Goal: Download file/media: Download file/media

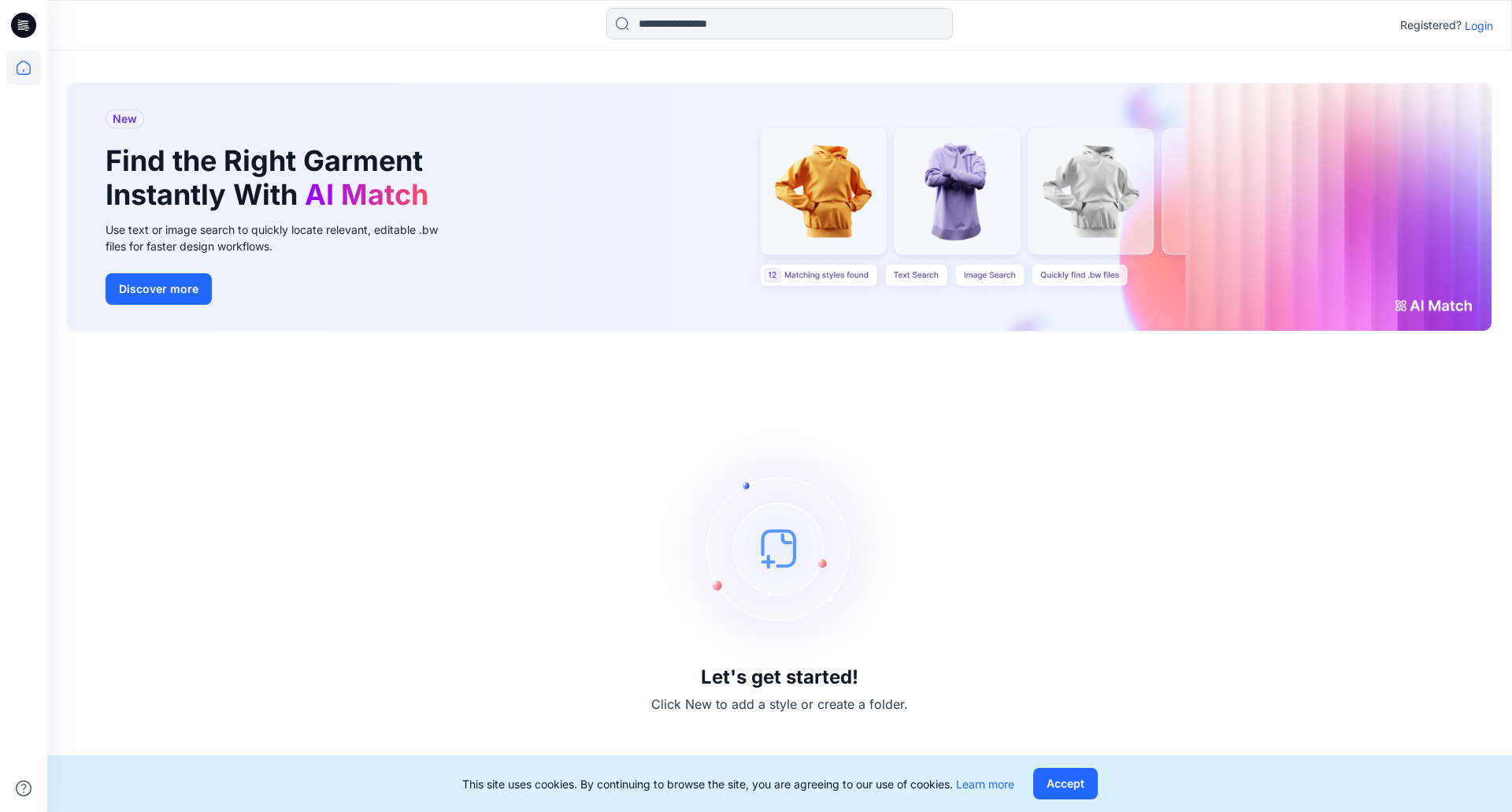
click at [1469, 29] on p "Login" at bounding box center [1479, 25] width 28 height 17
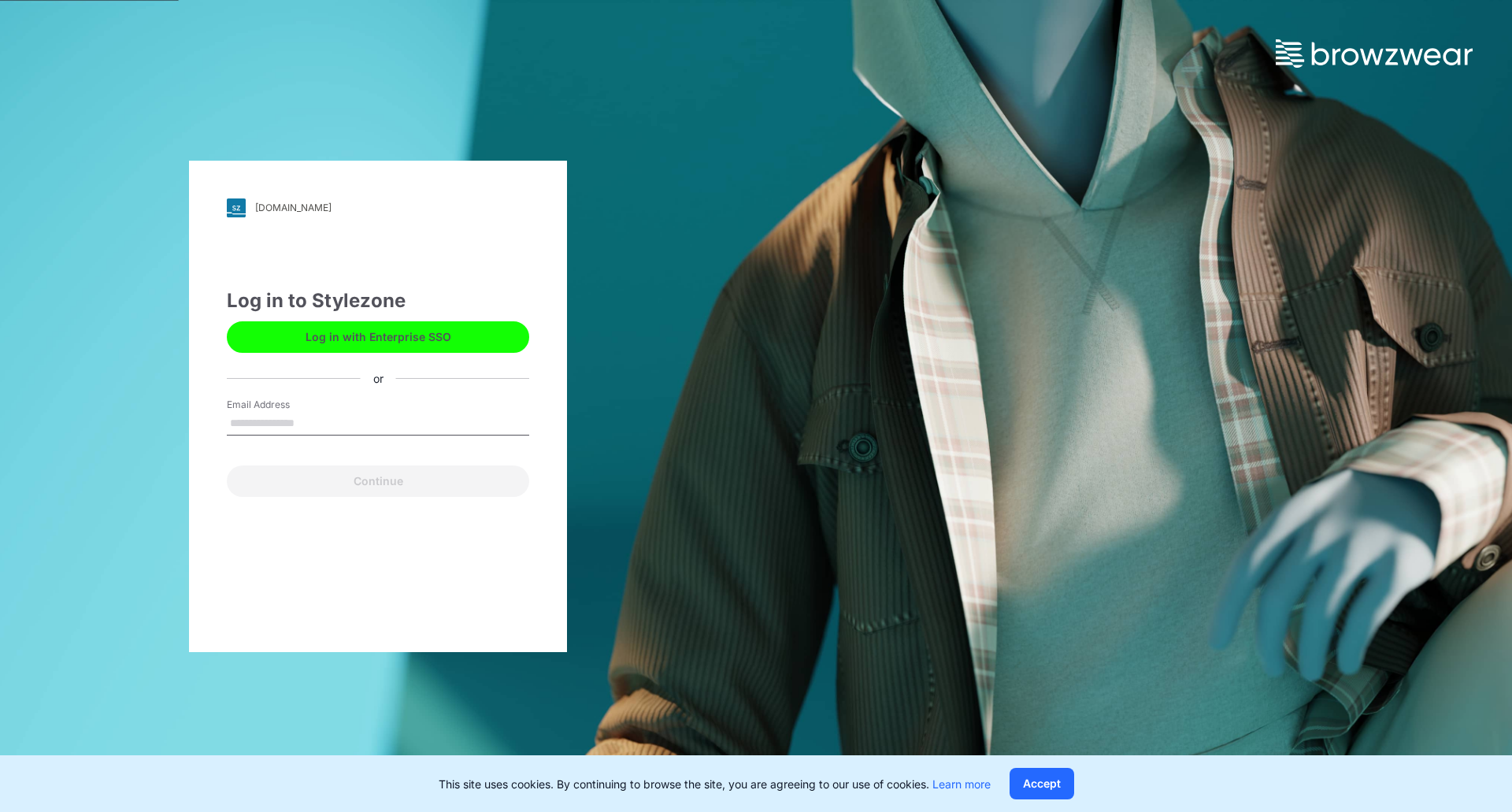
click at [308, 412] on input "Email Address" at bounding box center [378, 423] width 303 height 24
type input "**********"
click at [226, 465] on button "Continue" at bounding box center [378, 481] width 303 height 31
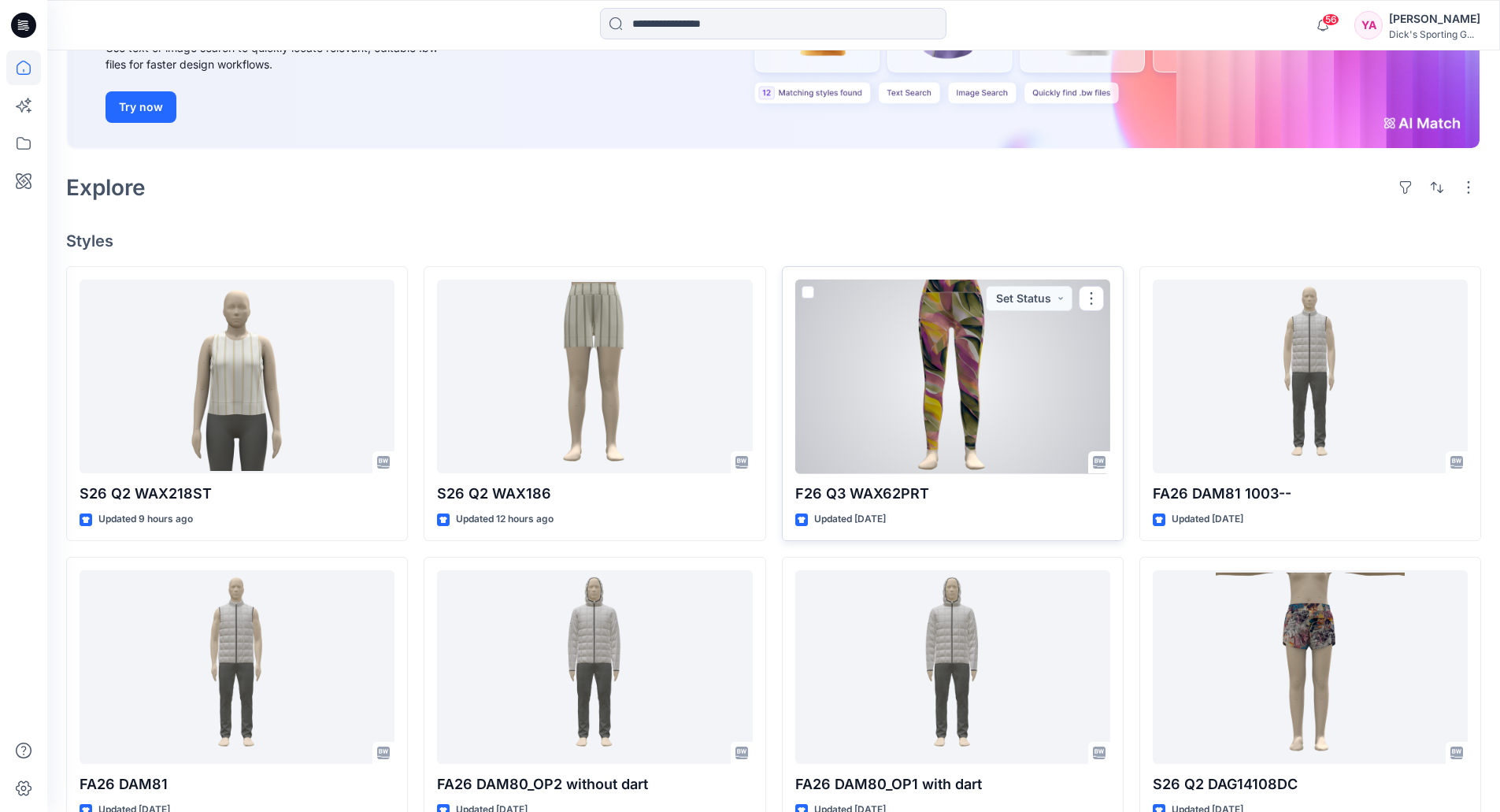
scroll to position [236, 0]
click at [999, 438] on div at bounding box center [953, 375] width 315 height 194
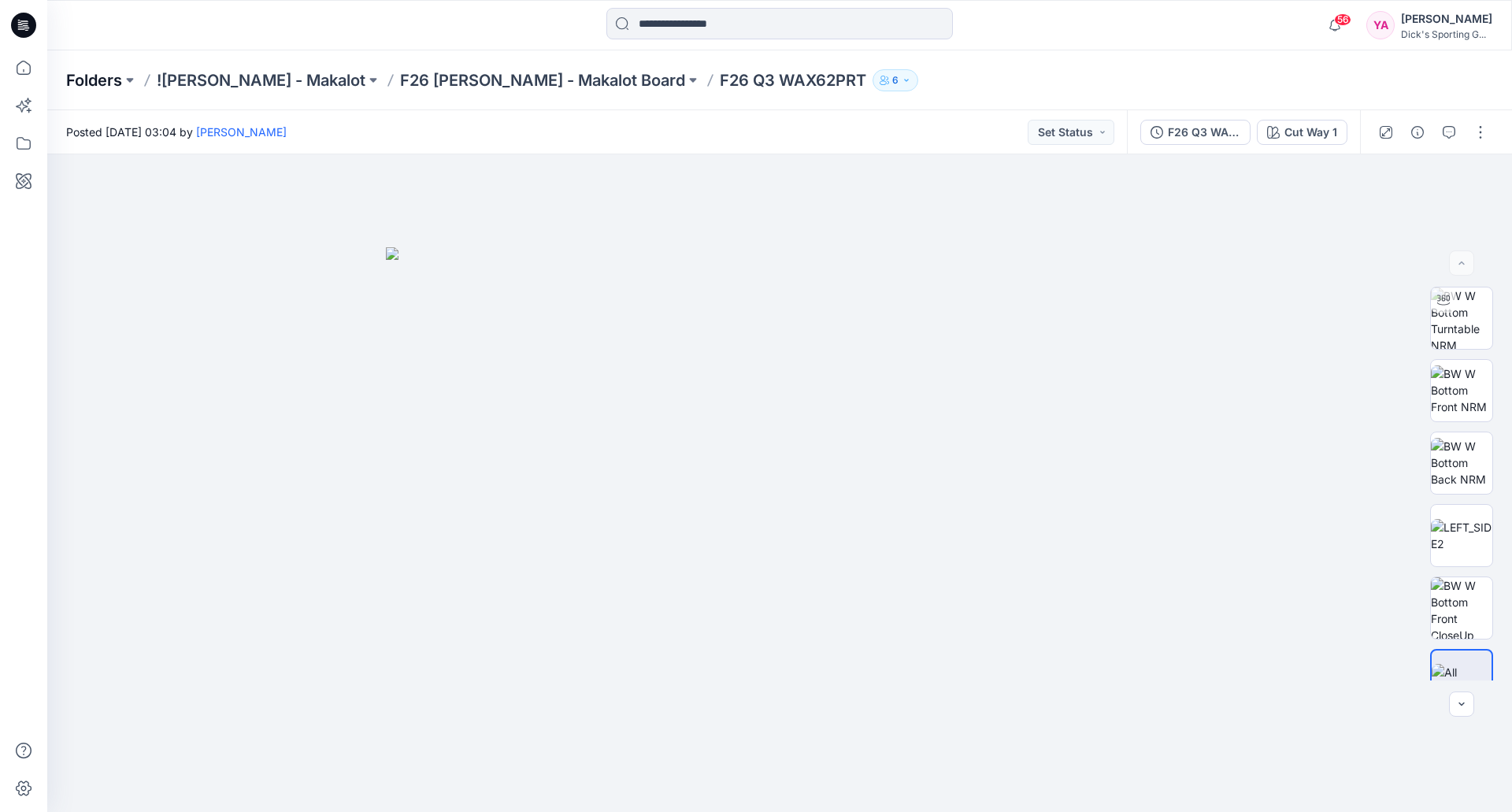
click at [110, 79] on p "Folders" at bounding box center [94, 80] width 56 height 22
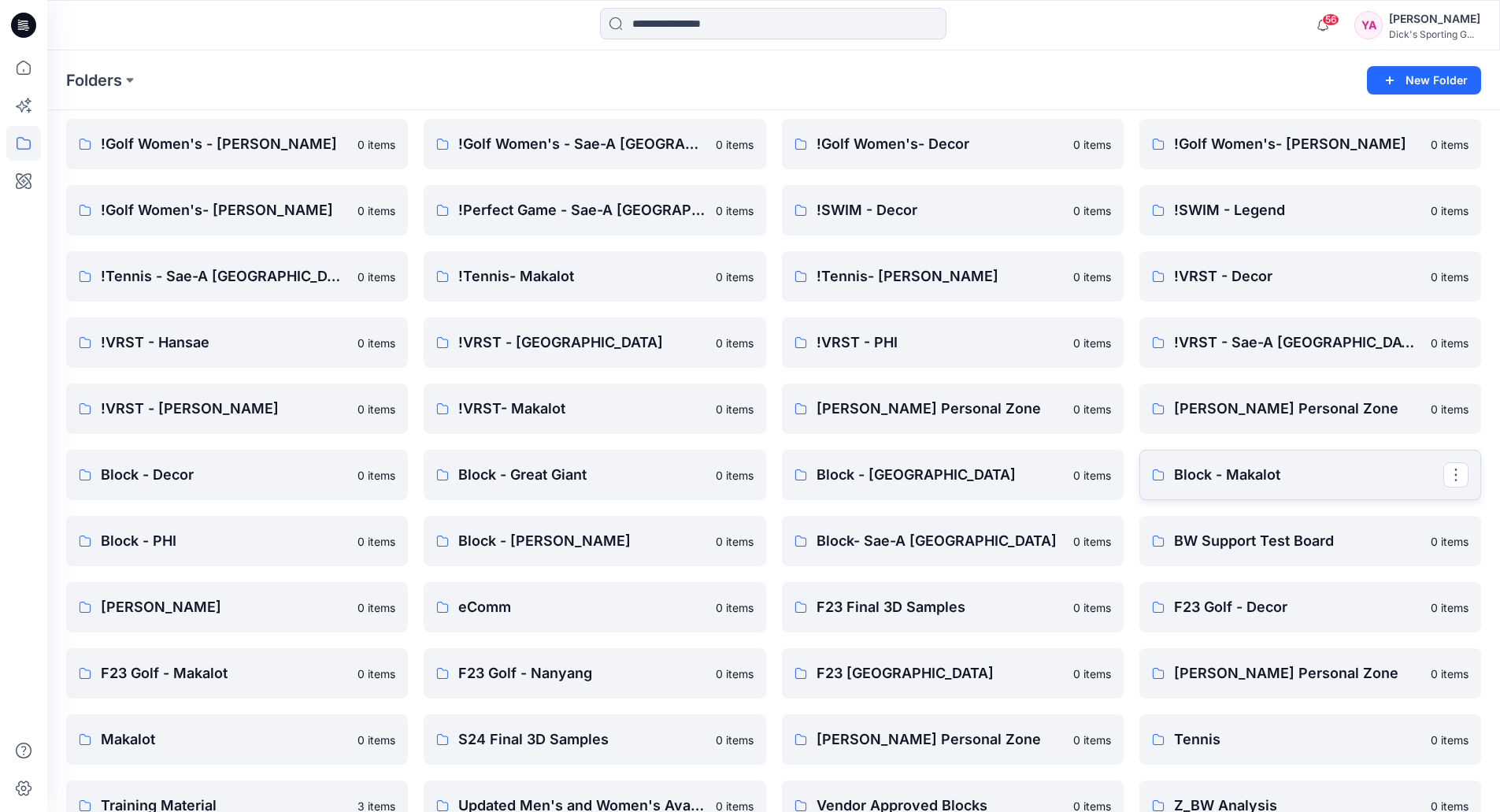
scroll to position [753, 0]
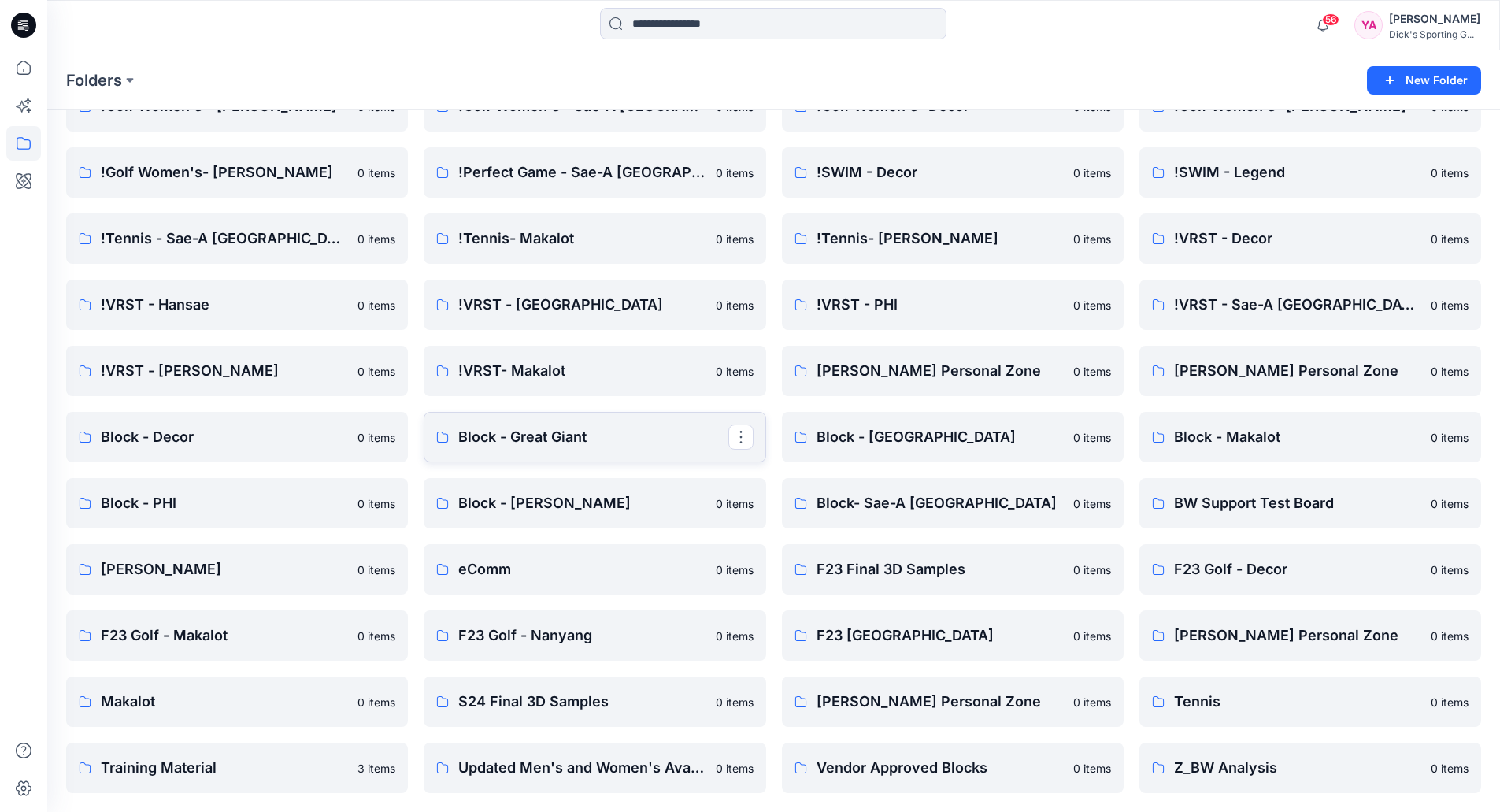
click at [577, 441] on p "Block - Great Giant" at bounding box center [593, 436] width 269 height 22
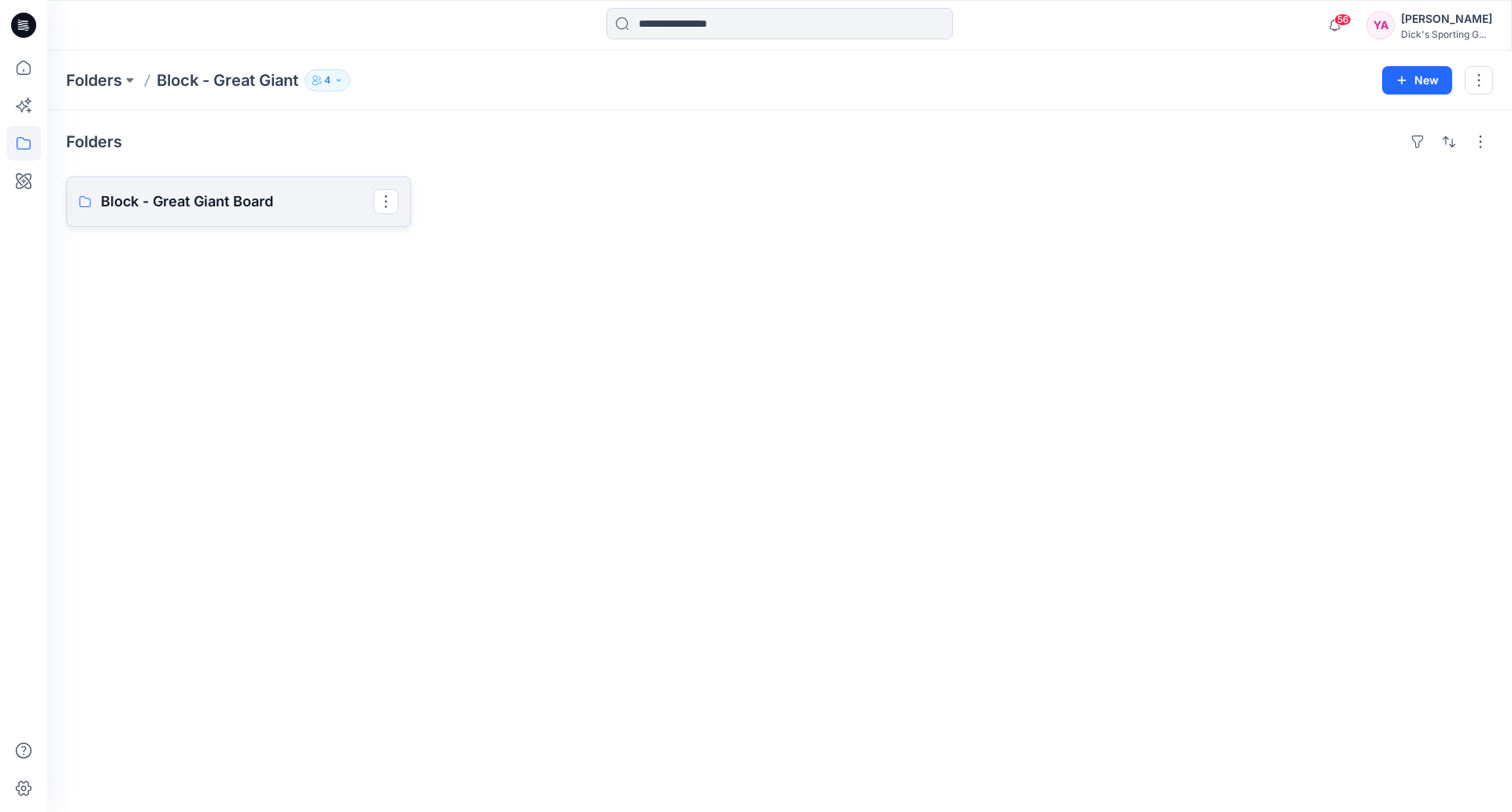
click at [285, 212] on p "Block - Great Giant Board" at bounding box center [237, 201] width 273 height 22
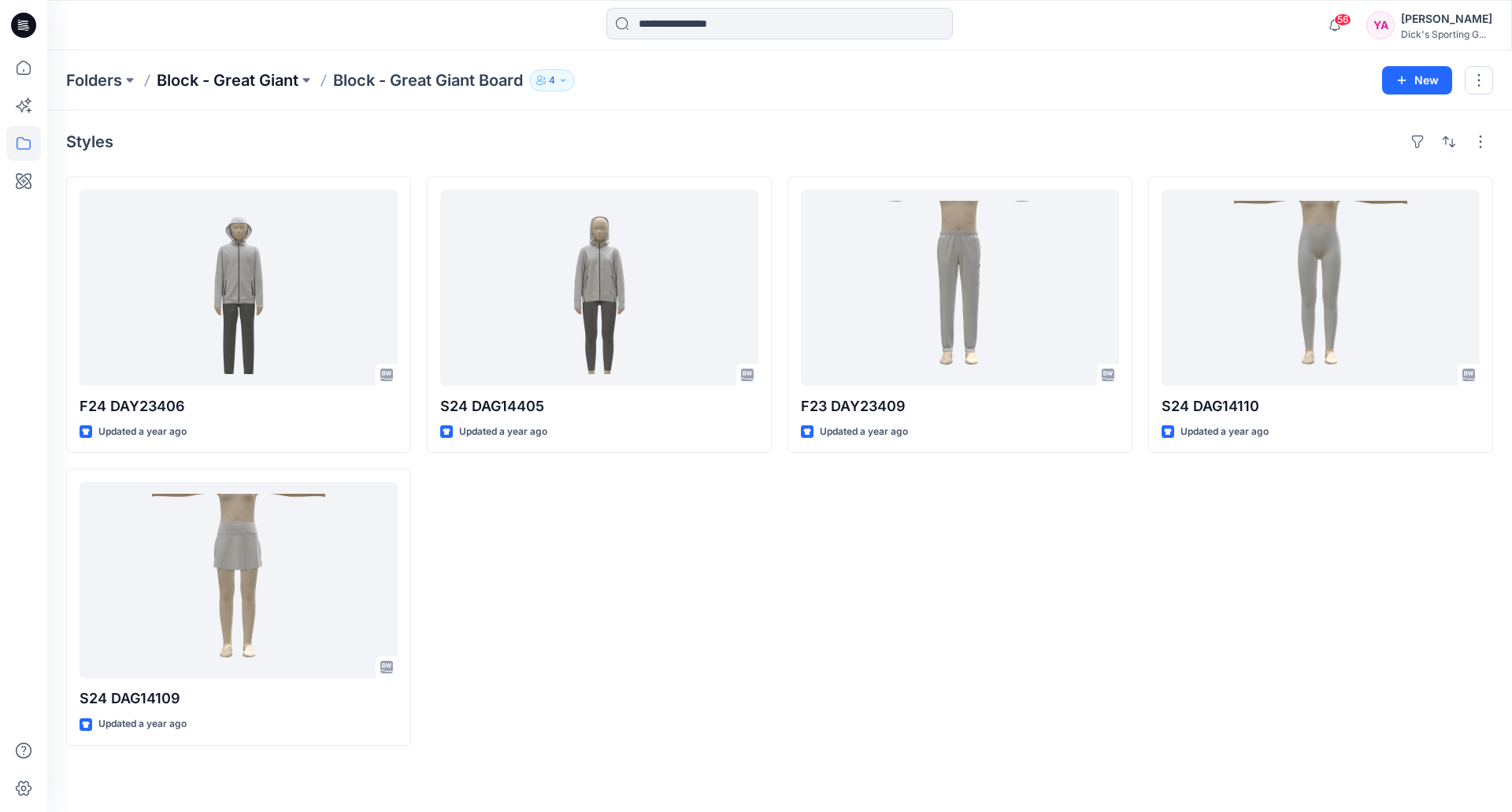
click at [203, 82] on p "Block - Great Giant" at bounding box center [227, 80] width 142 height 22
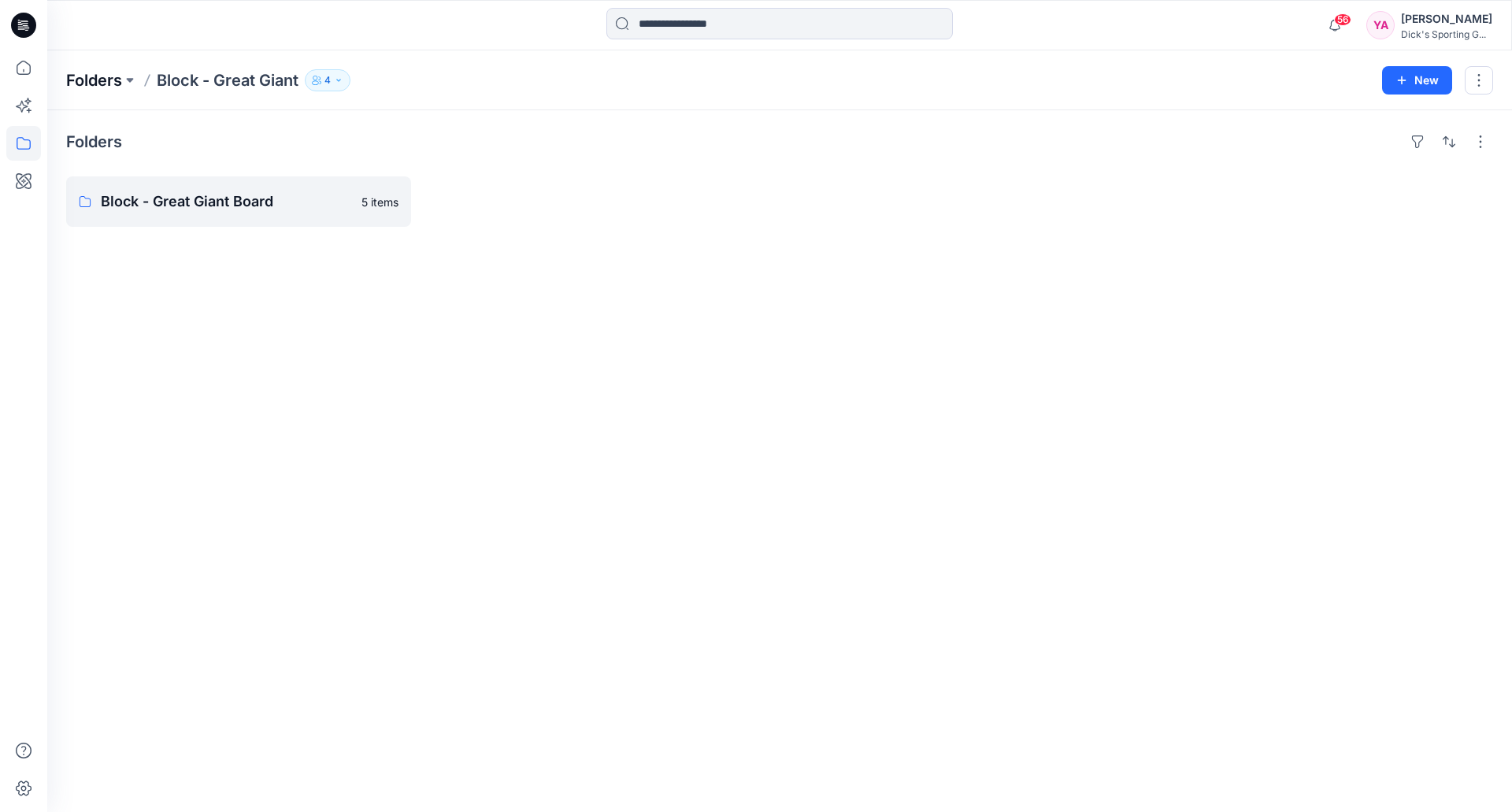
click at [101, 80] on p "Folders" at bounding box center [94, 80] width 56 height 22
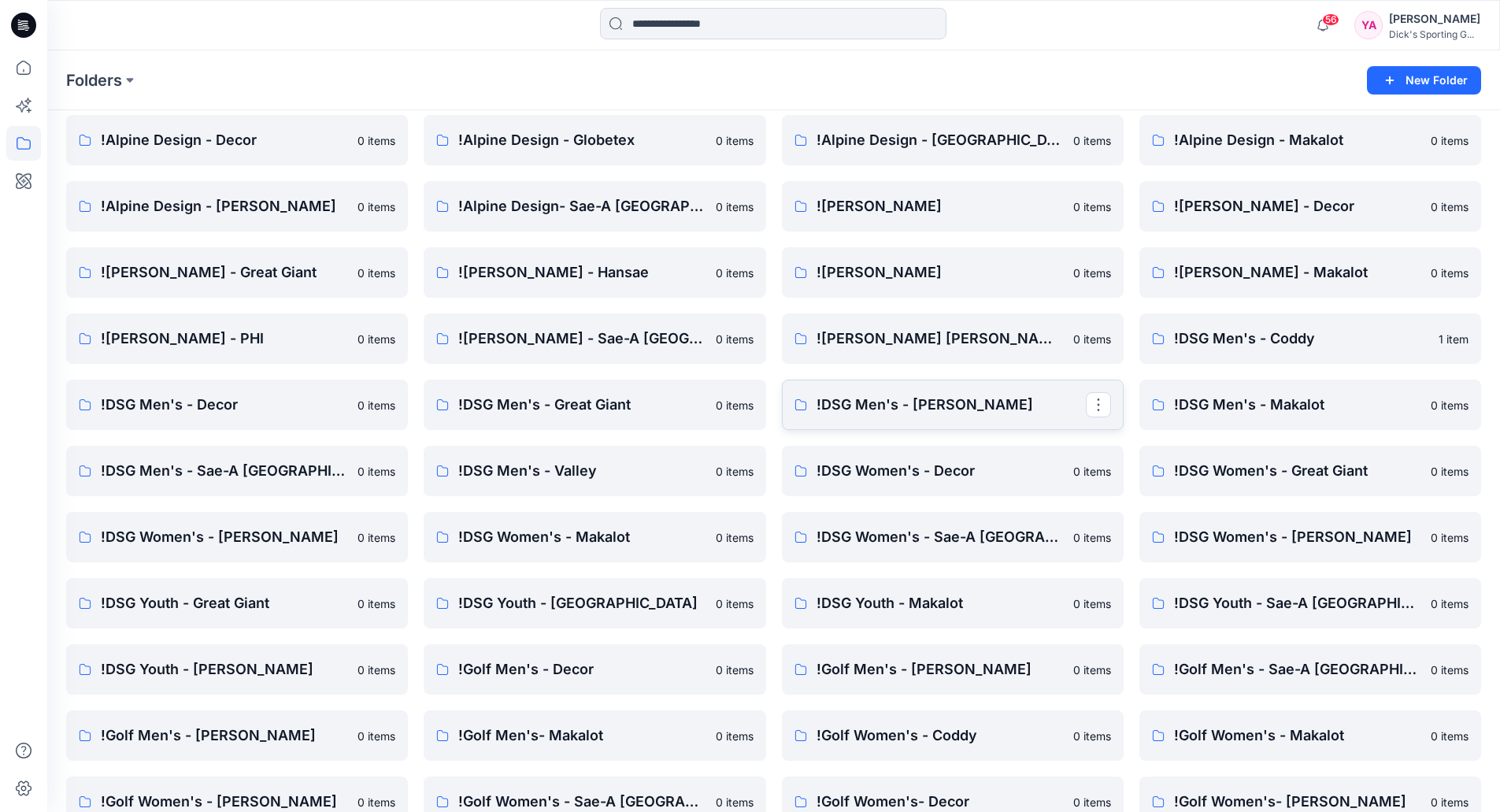
scroll to position [157, 0]
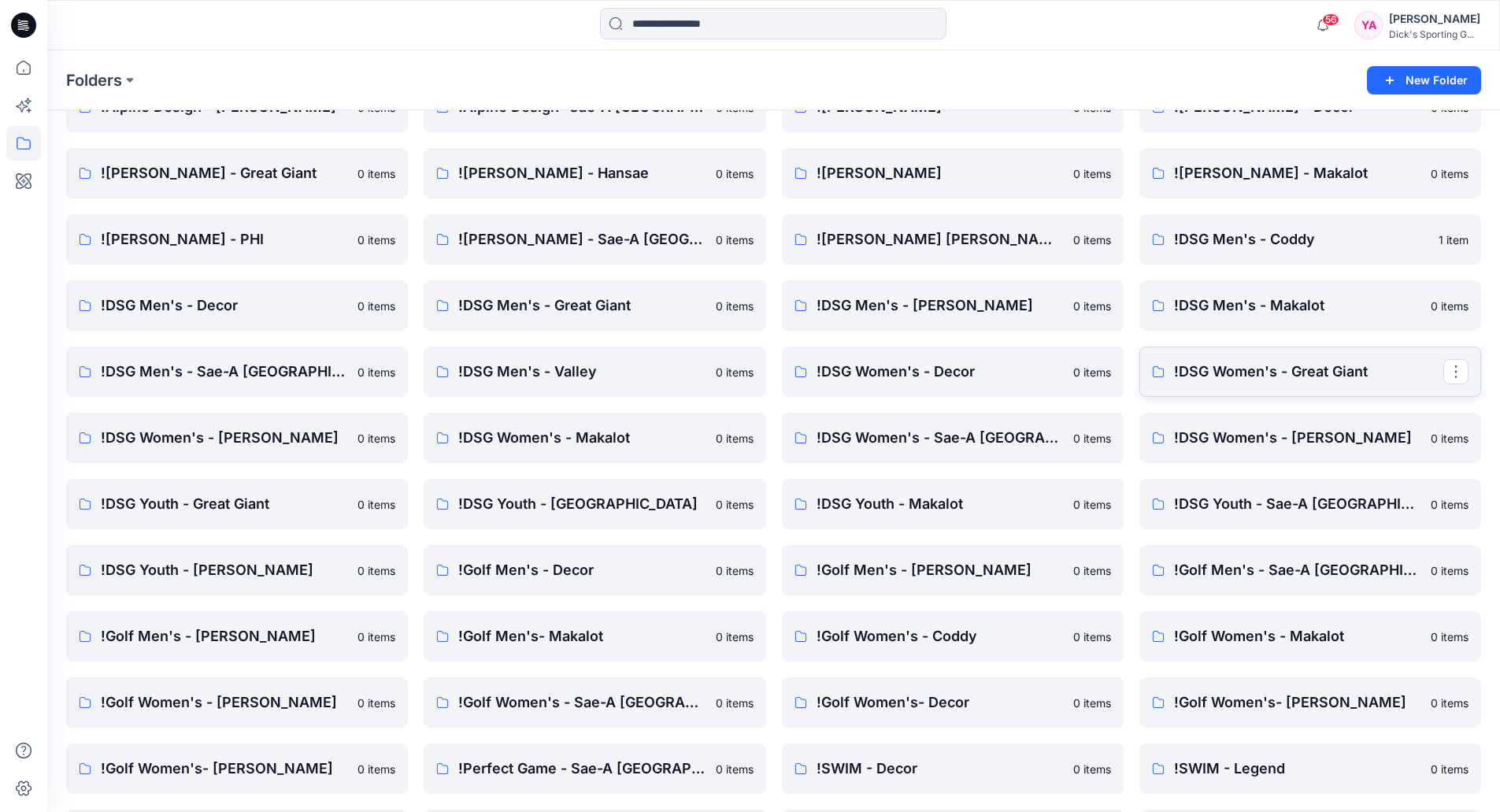
click at [1245, 363] on p "!DSG Women's - Great Giant" at bounding box center [1309, 371] width 269 height 22
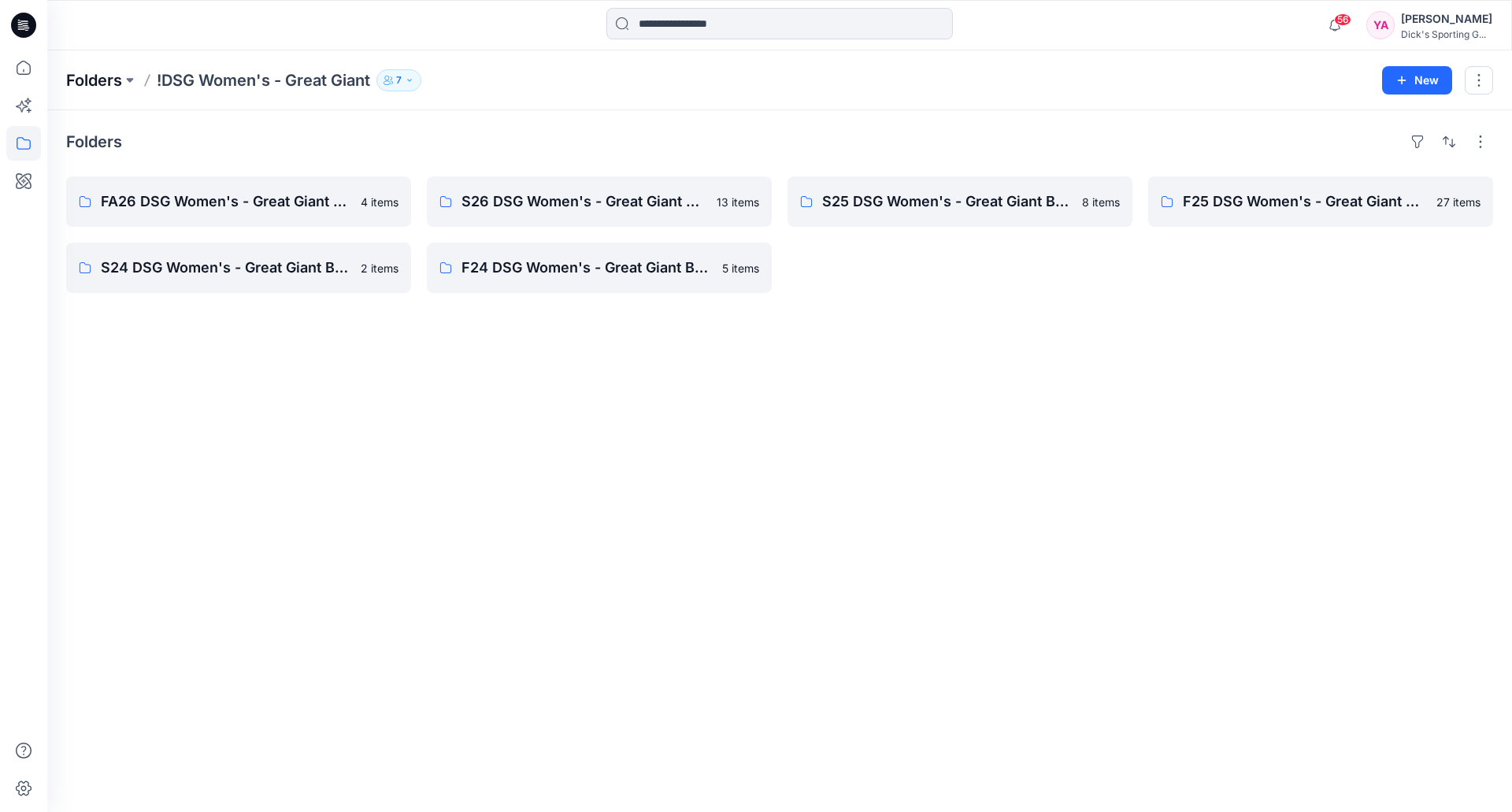
click at [105, 86] on p "Folders" at bounding box center [94, 80] width 56 height 22
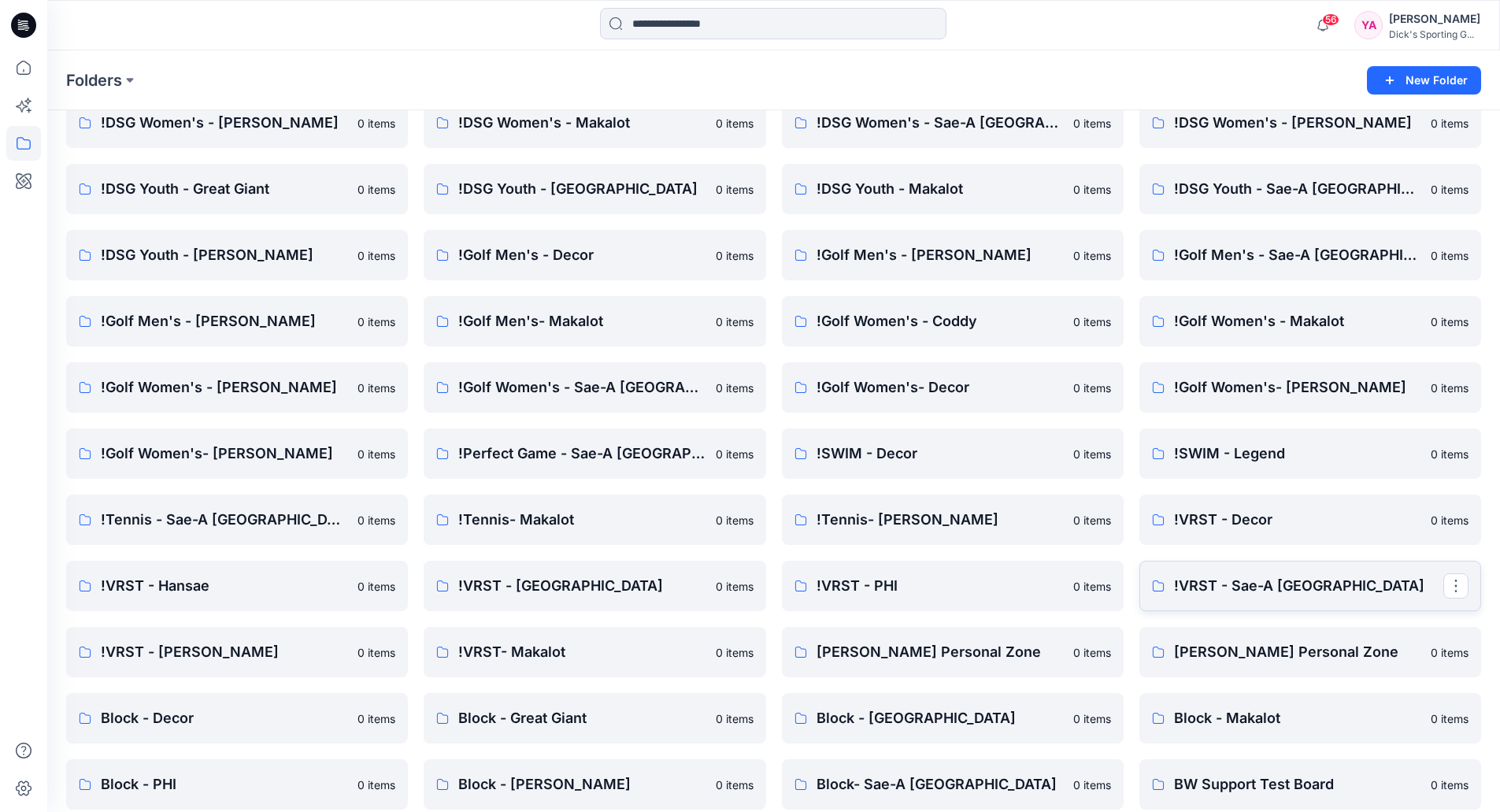
scroll to position [551, 0]
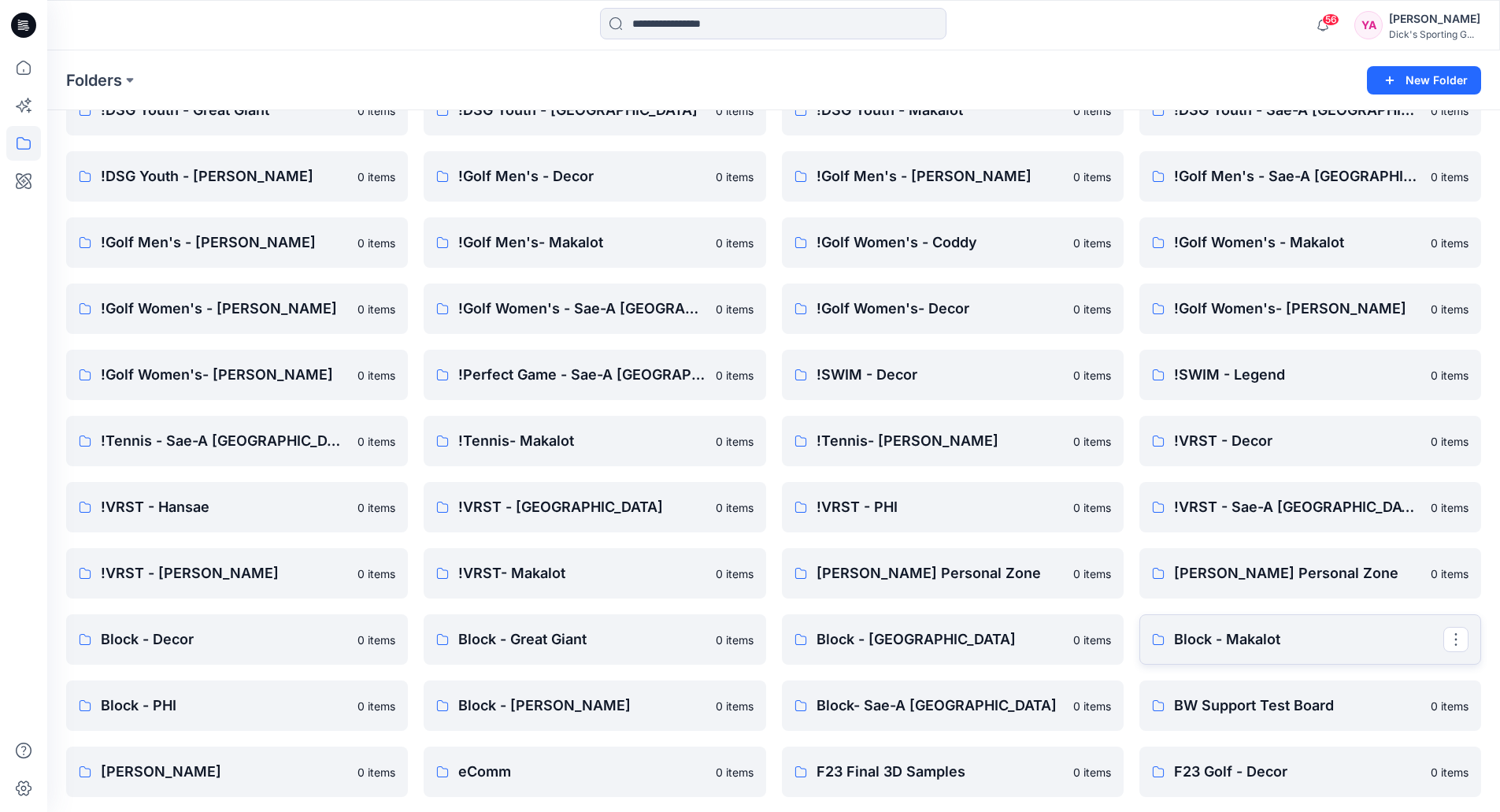
click at [1203, 632] on p "Block - Makalot" at bounding box center [1309, 639] width 269 height 22
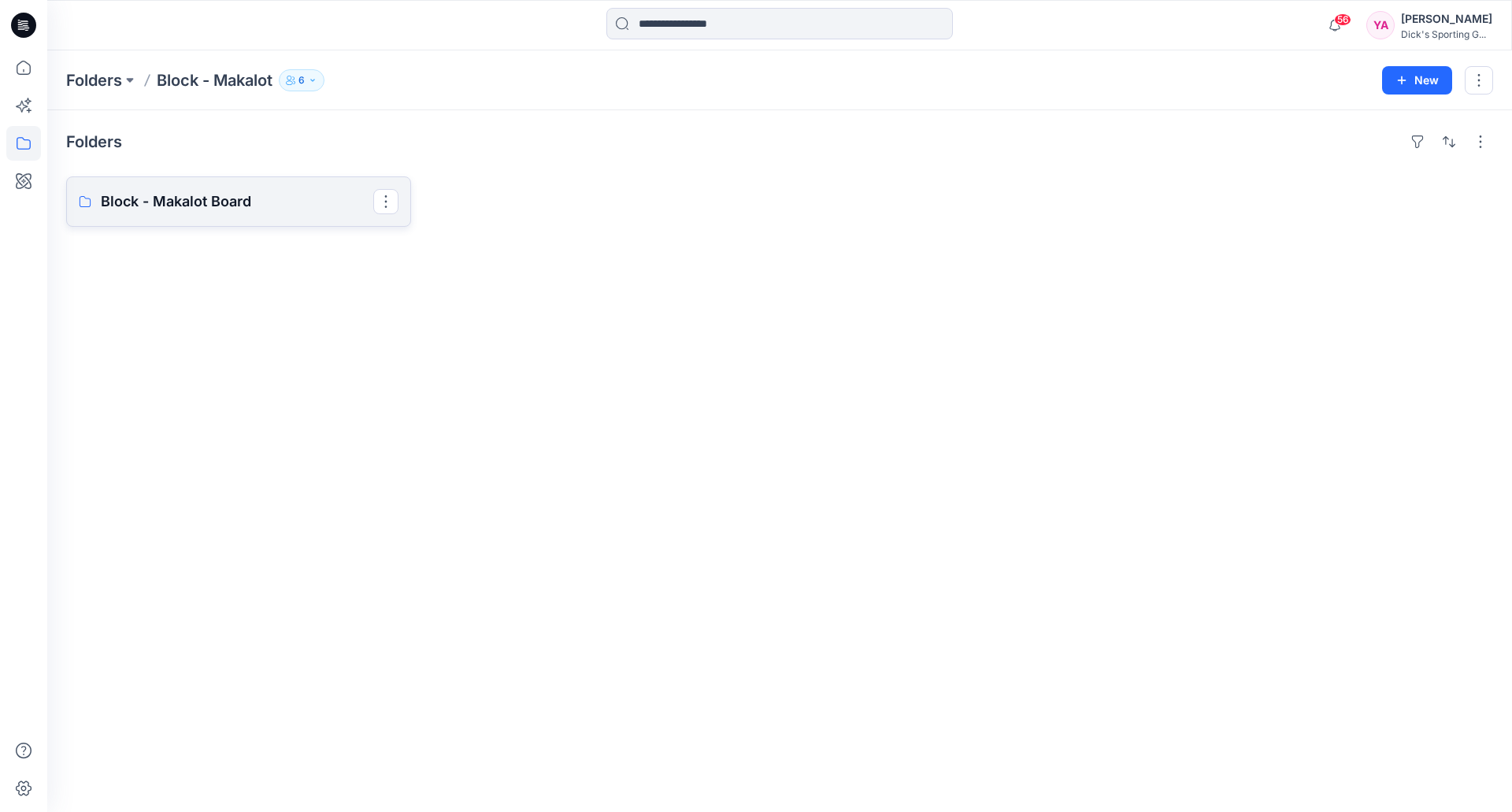
click at [195, 205] on p "Block - Makalot Board" at bounding box center [237, 201] width 273 height 22
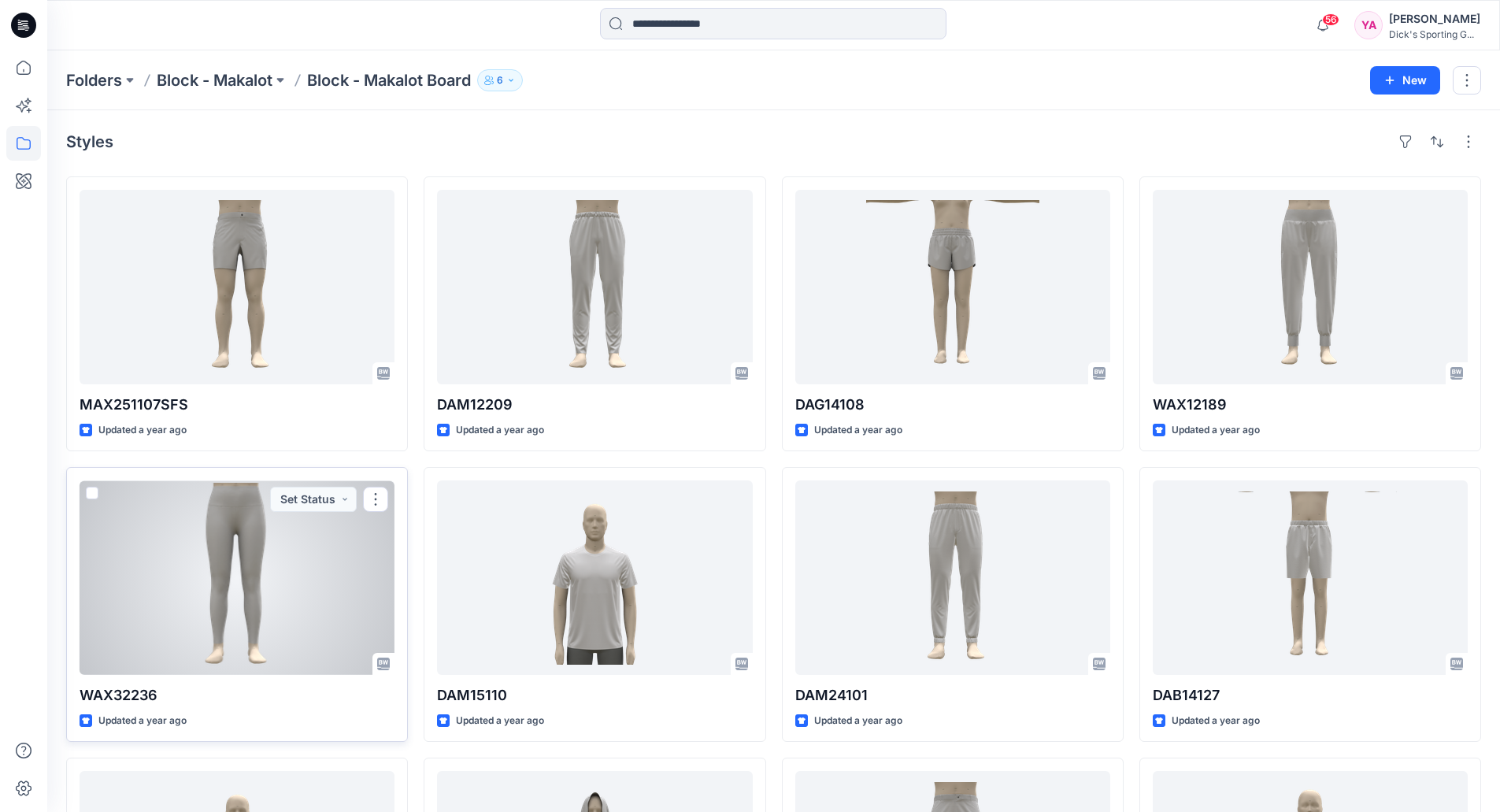
click at [265, 534] on div at bounding box center [237, 577] width 315 height 194
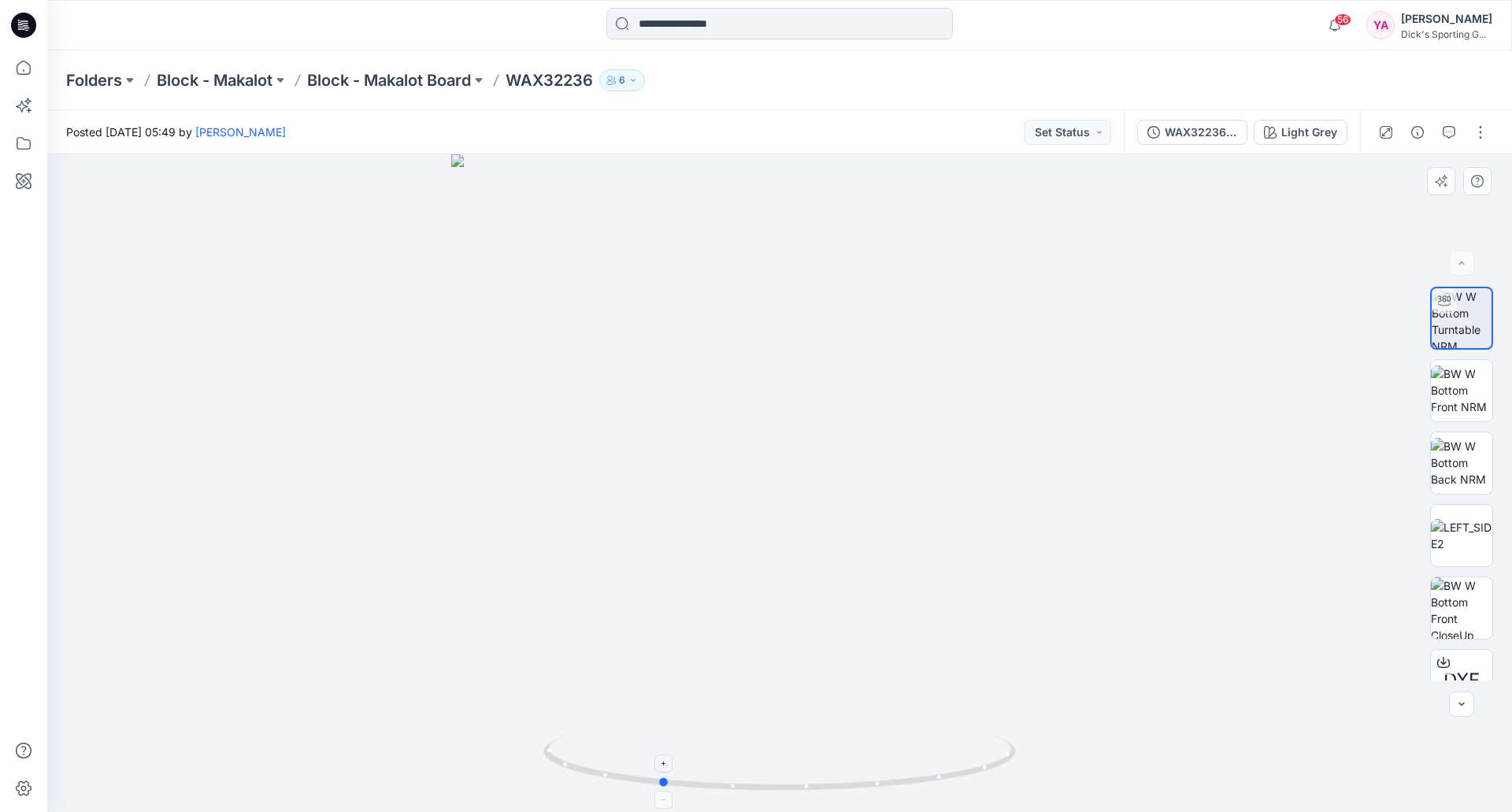
drag, startPoint x: 783, startPoint y: 787, endPoint x: 663, endPoint y: 756, distance: 123.9
click at [663, 756] on icon at bounding box center [781, 765] width 477 height 59
click at [453, 73] on p "Block - Makalot Board" at bounding box center [388, 80] width 164 height 22
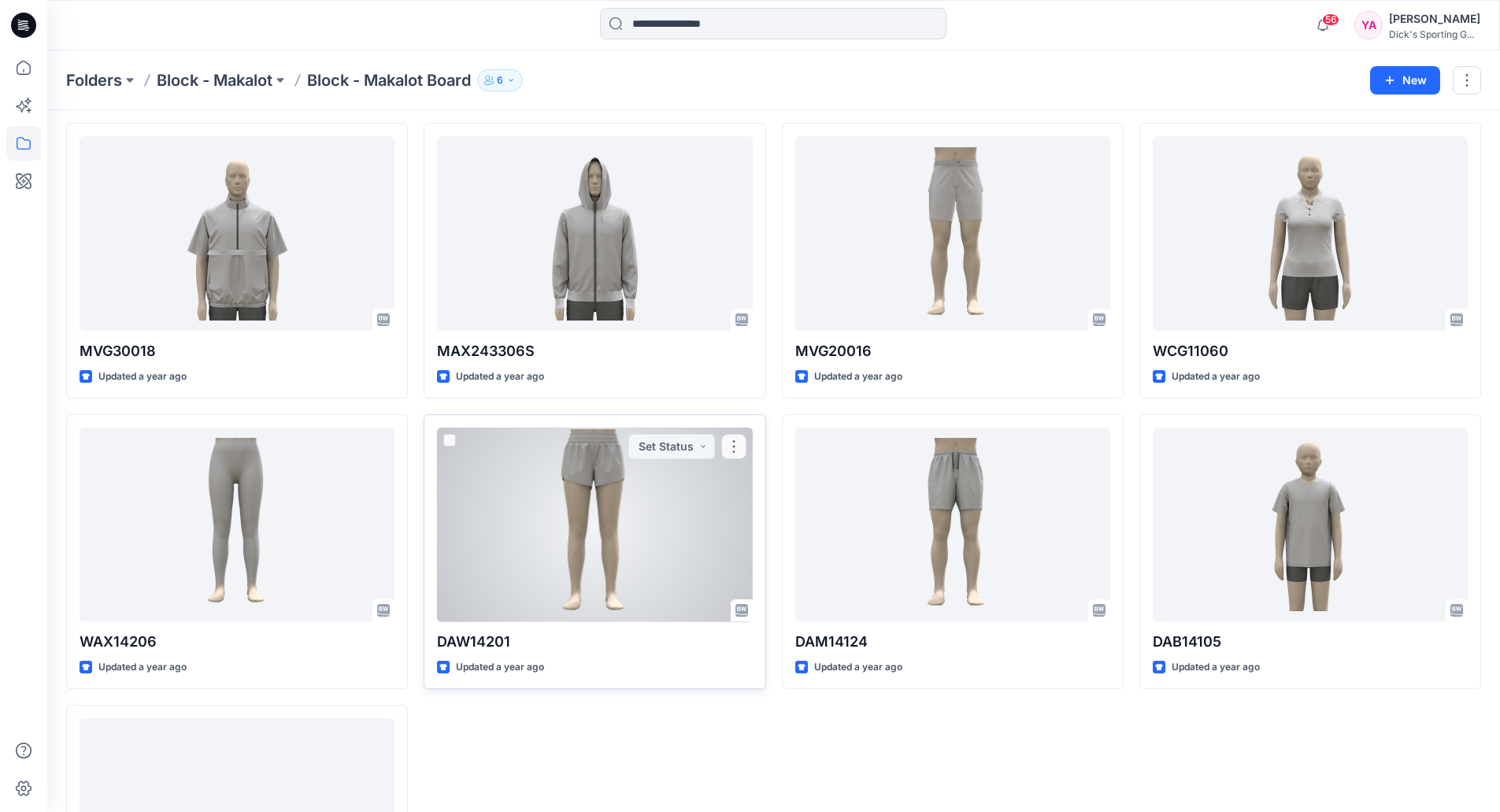
scroll to position [709, 0]
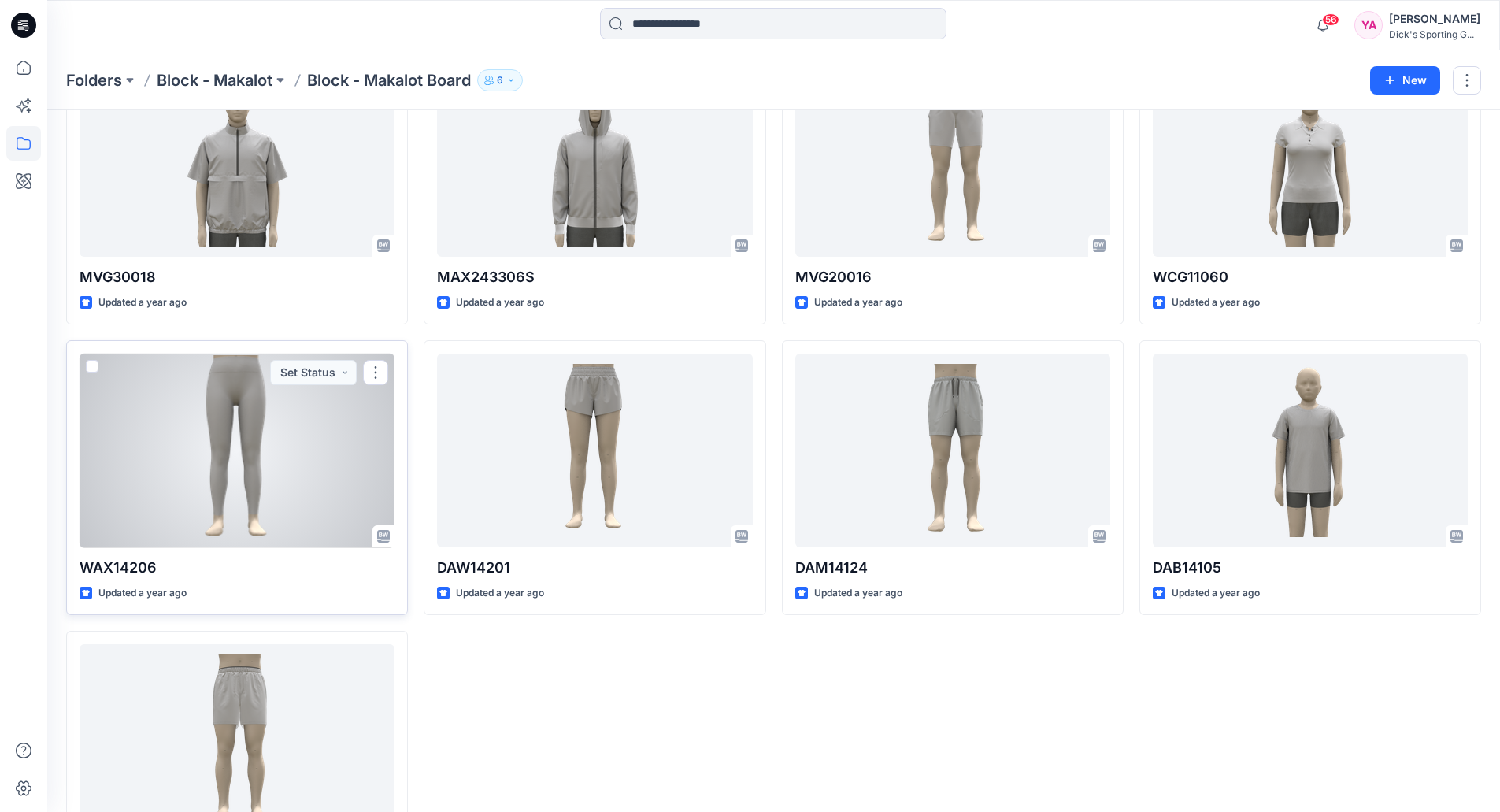
click at [257, 476] on div at bounding box center [237, 450] width 315 height 194
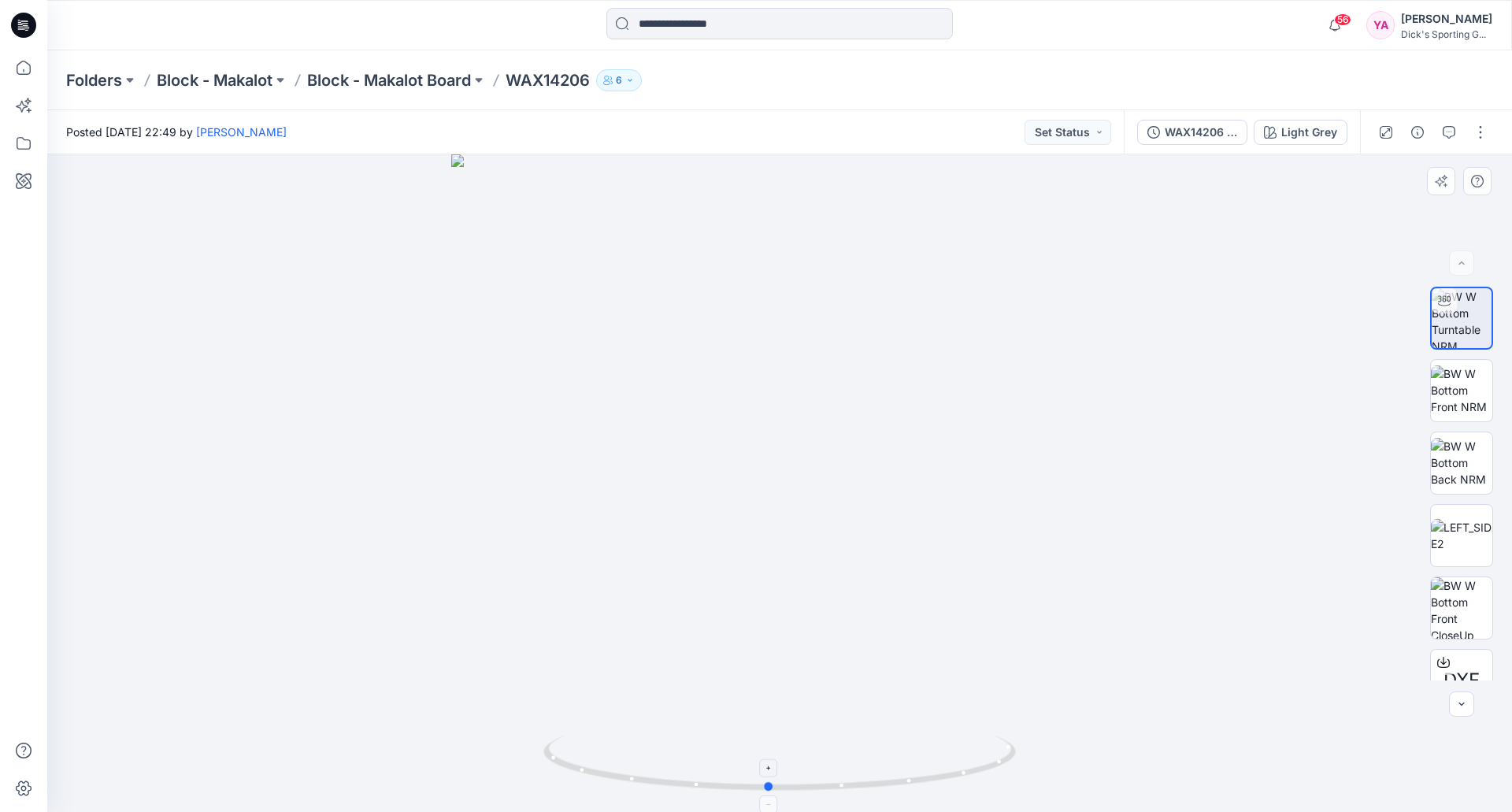
drag, startPoint x: 782, startPoint y: 791, endPoint x: 745, endPoint y: 767, distance: 44.1
click at [745, 767] on icon at bounding box center [781, 765] width 477 height 59
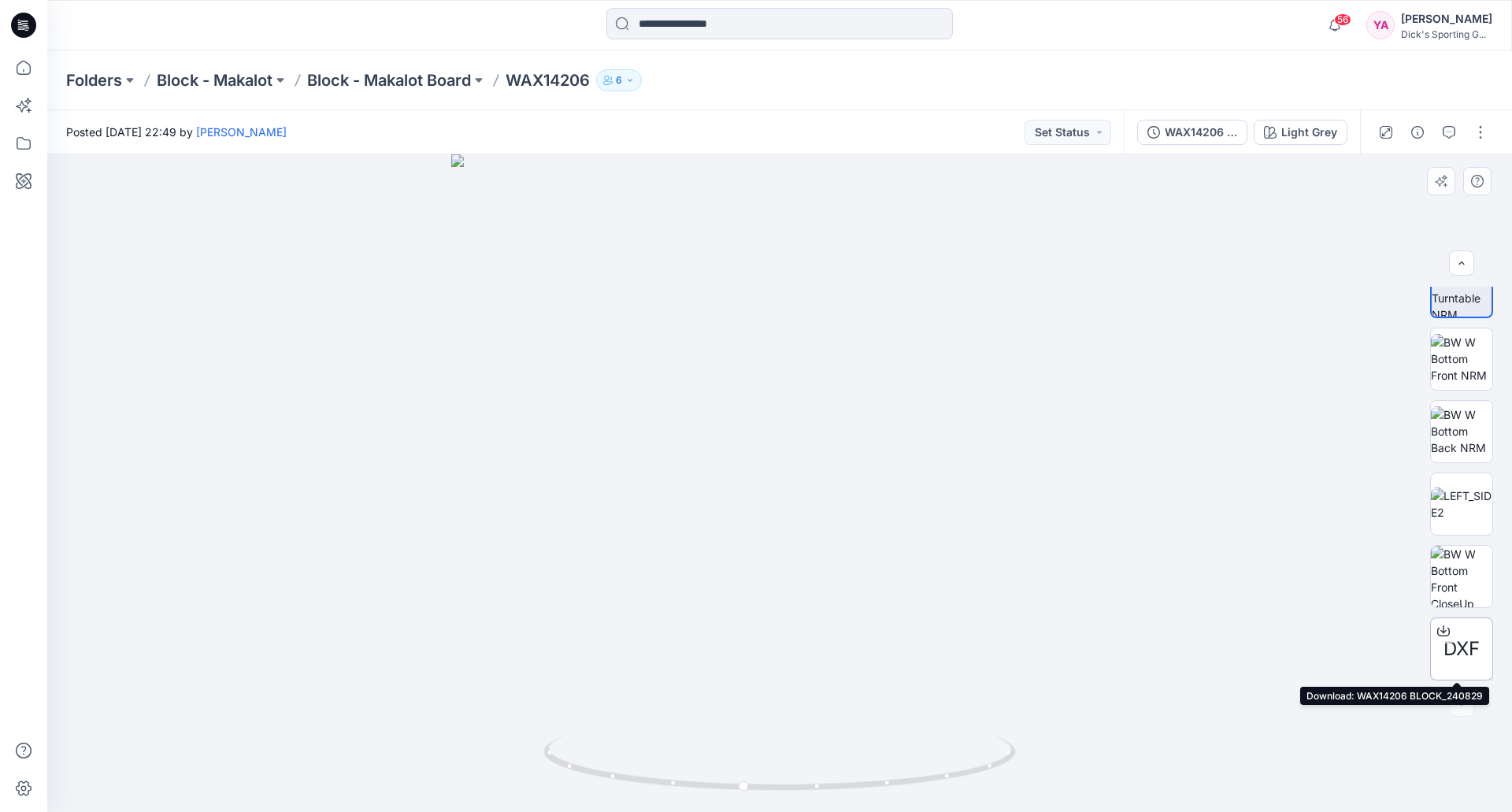
click at [1438, 635] on icon at bounding box center [1444, 630] width 12 height 12
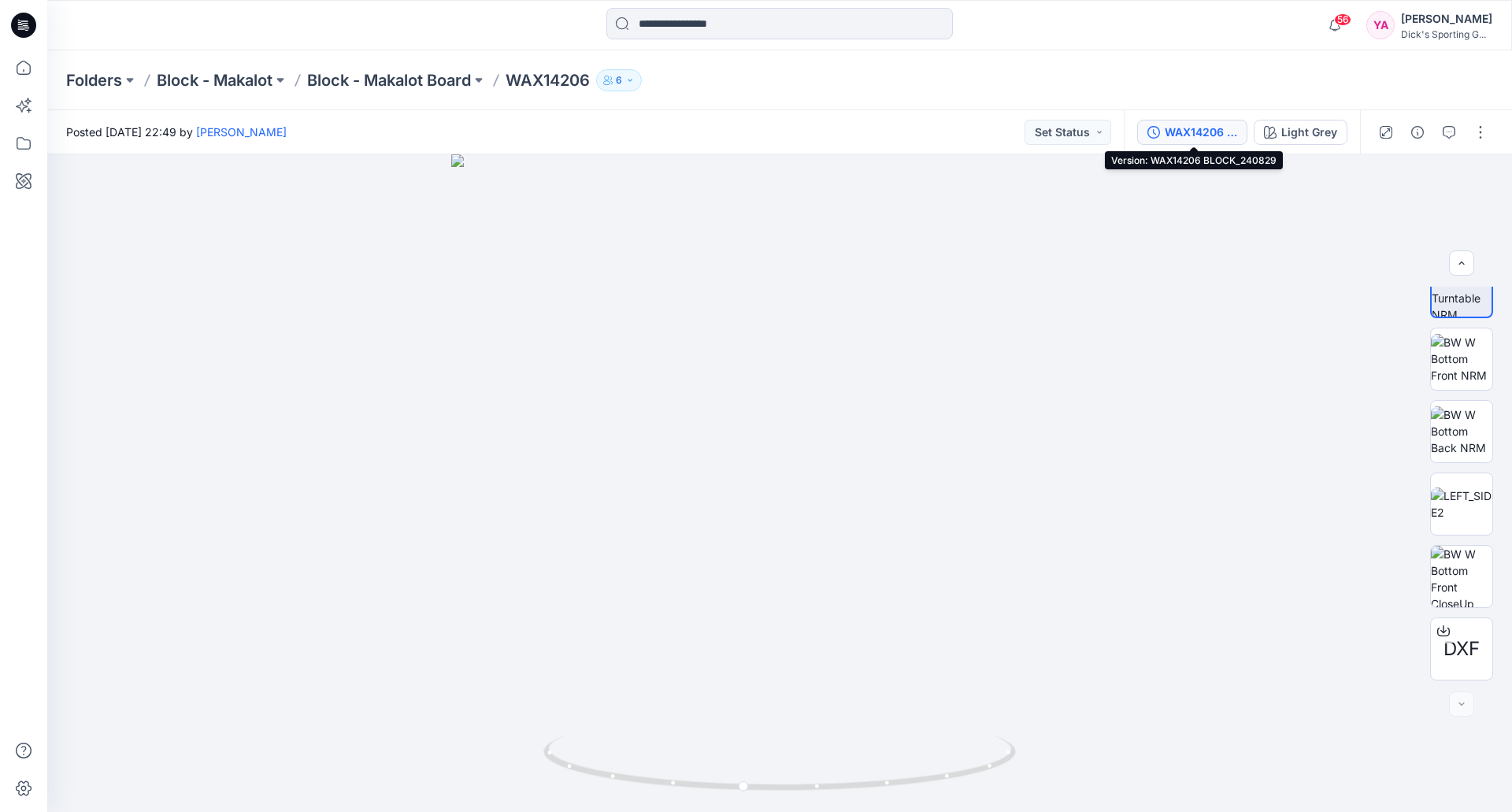
click at [1206, 135] on div "WAX14206 BLOCK_240829" at bounding box center [1201, 132] width 73 height 17
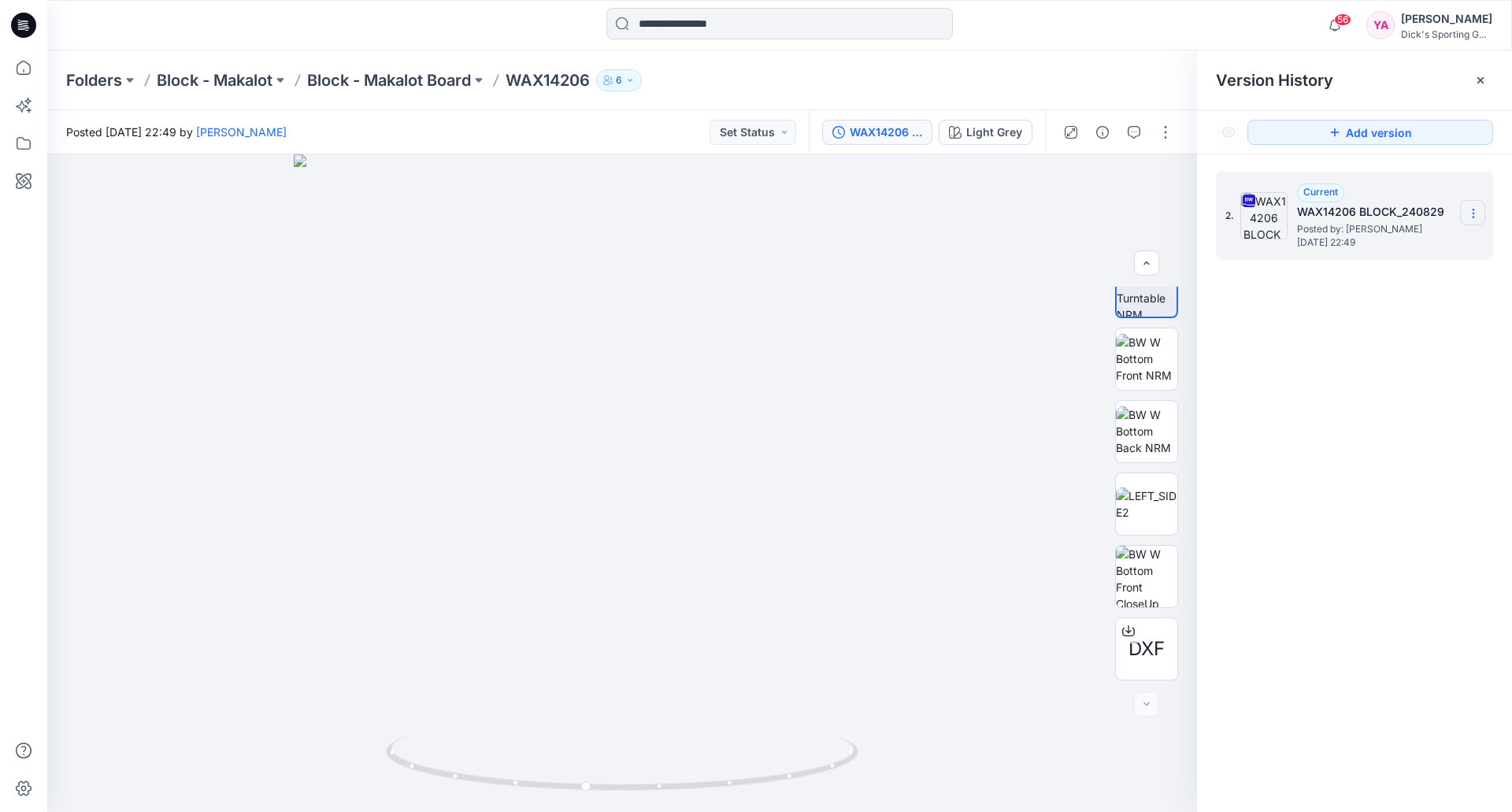
click at [1479, 217] on icon at bounding box center [1474, 213] width 12 height 12
click at [1431, 248] on span "Download Source BW File" at bounding box center [1394, 244] width 132 height 19
